Goal: Information Seeking & Learning: Learn about a topic

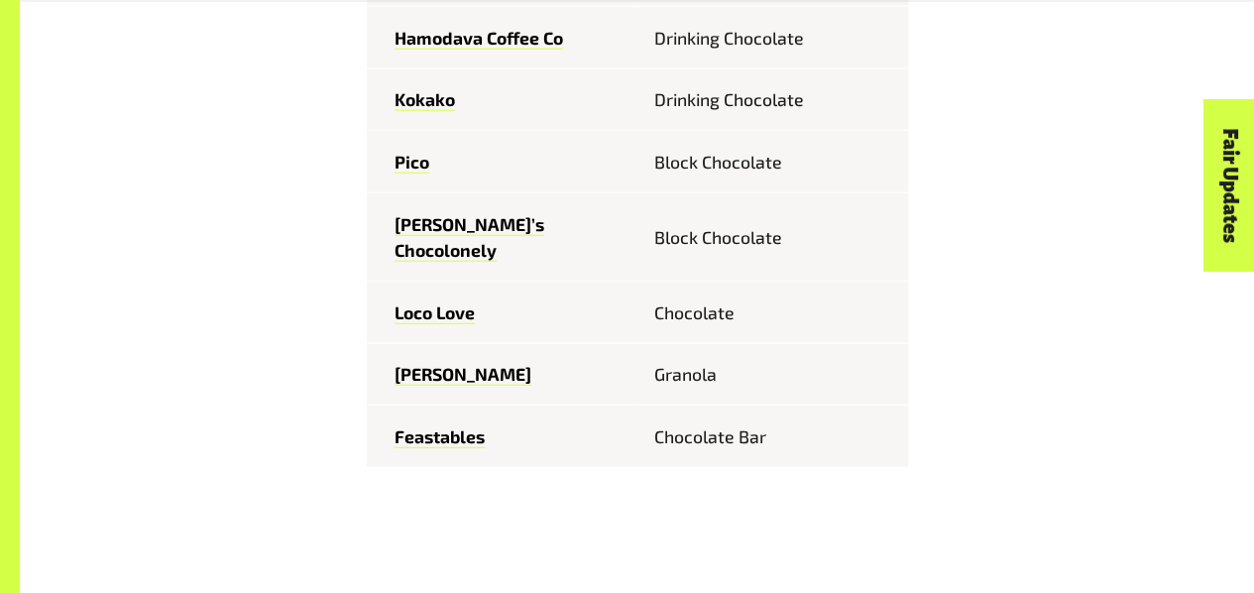
scroll to position [2495, 0]
click at [452, 424] on link "Feastables" at bounding box center [439, 435] width 90 height 23
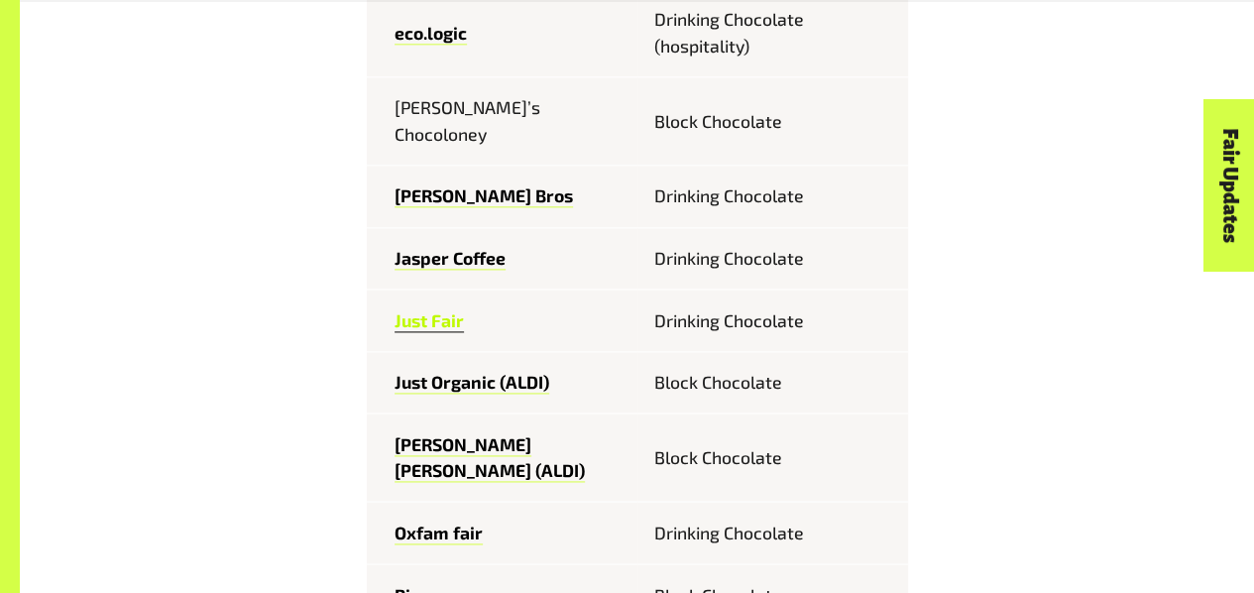
scroll to position [1221, 0]
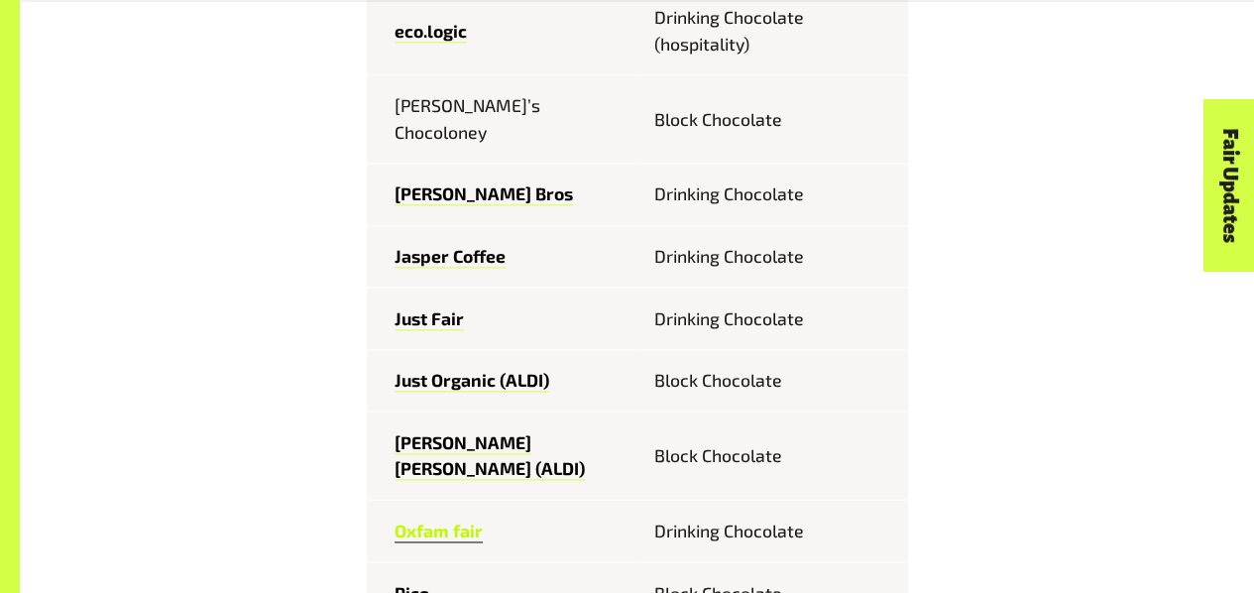
click at [434, 519] on link "Oxfam fair" at bounding box center [438, 530] width 88 height 23
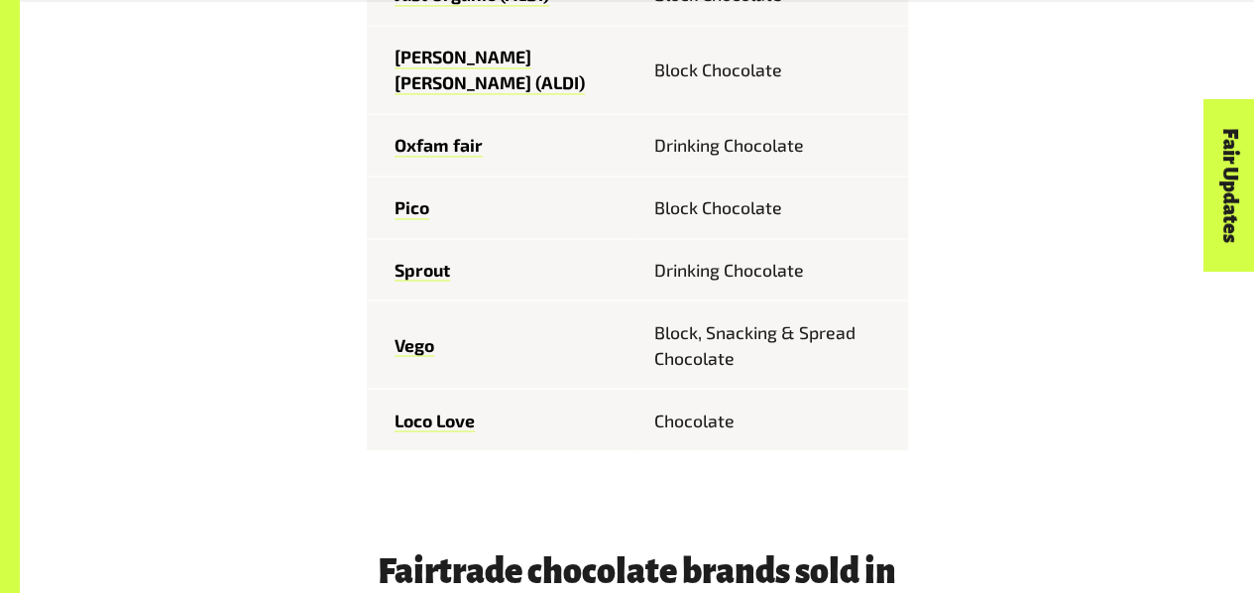
scroll to position [1607, 0]
click at [426, 407] on link "Loco Love" at bounding box center [434, 418] width 80 height 23
